Goal: Find specific page/section: Find specific page/section

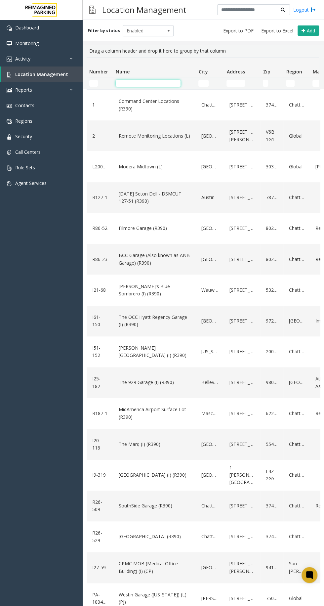
click at [132, 81] on input "Name Filter" at bounding box center [148, 83] width 65 height 7
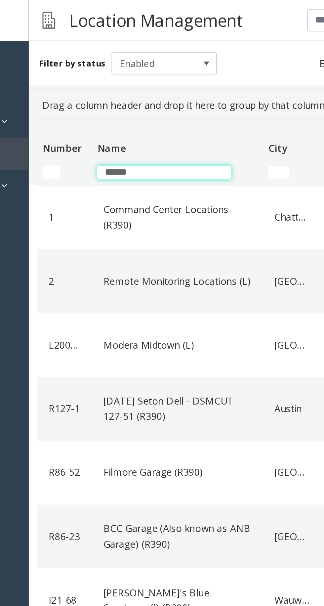
type input "*******"
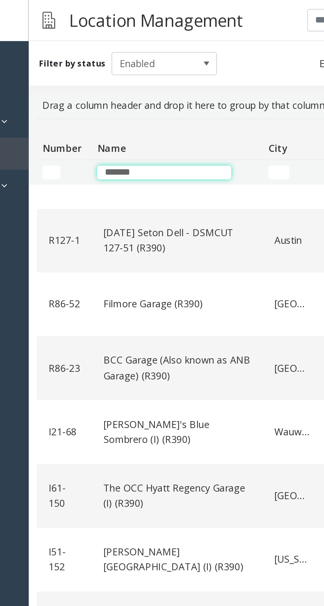
scroll to position [86, 0]
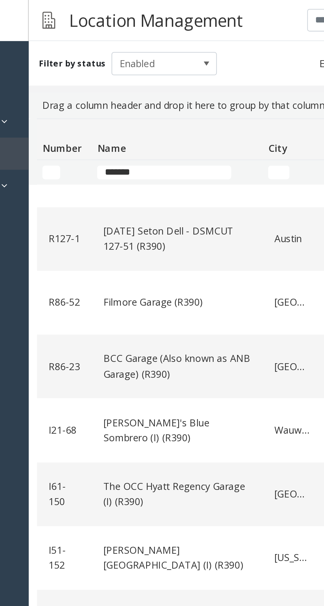
click at [131, 141] on link "Filmore Garage (R390)" at bounding box center [154, 146] width 75 height 11
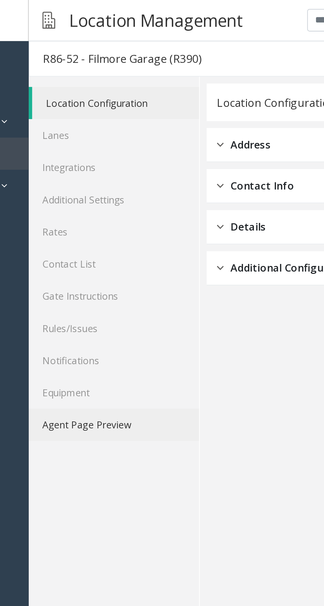
click at [108, 205] on link "Agent Page Preview" at bounding box center [124, 206] width 82 height 16
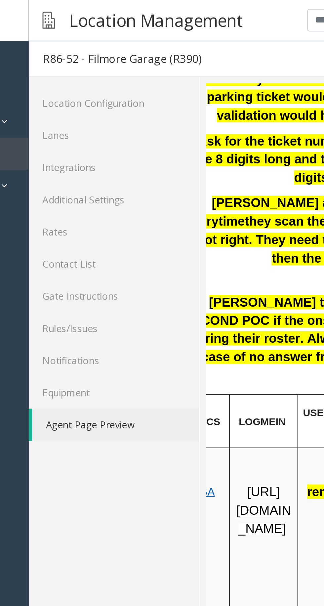
scroll to position [224, 16]
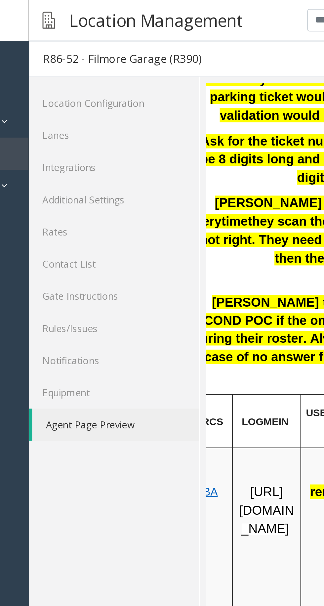
click at [222, 303] on p "[URL][DOMAIN_NAME]" at bounding box center [235, 290] width 28 height 26
click at [239, 294] on span "[URL][DOMAIN_NAME]" at bounding box center [235, 289] width 26 height 24
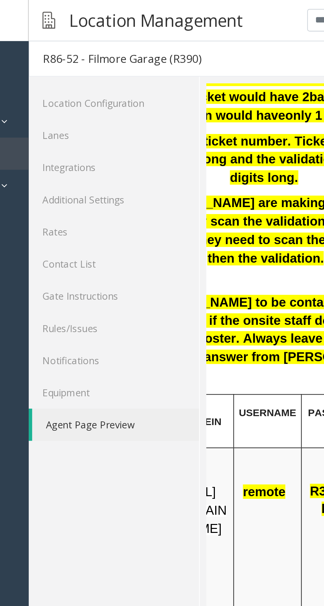
scroll to position [224, 57]
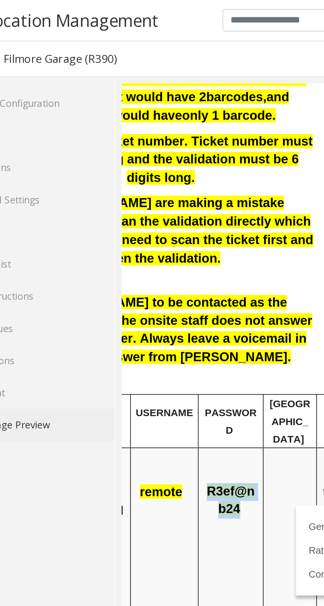
click at [185, 280] on p "R3ef@nb24" at bounding box center [174, 280] width 26 height 25
copy span "R3ef@nb24"
